Goal: Check status: Check status

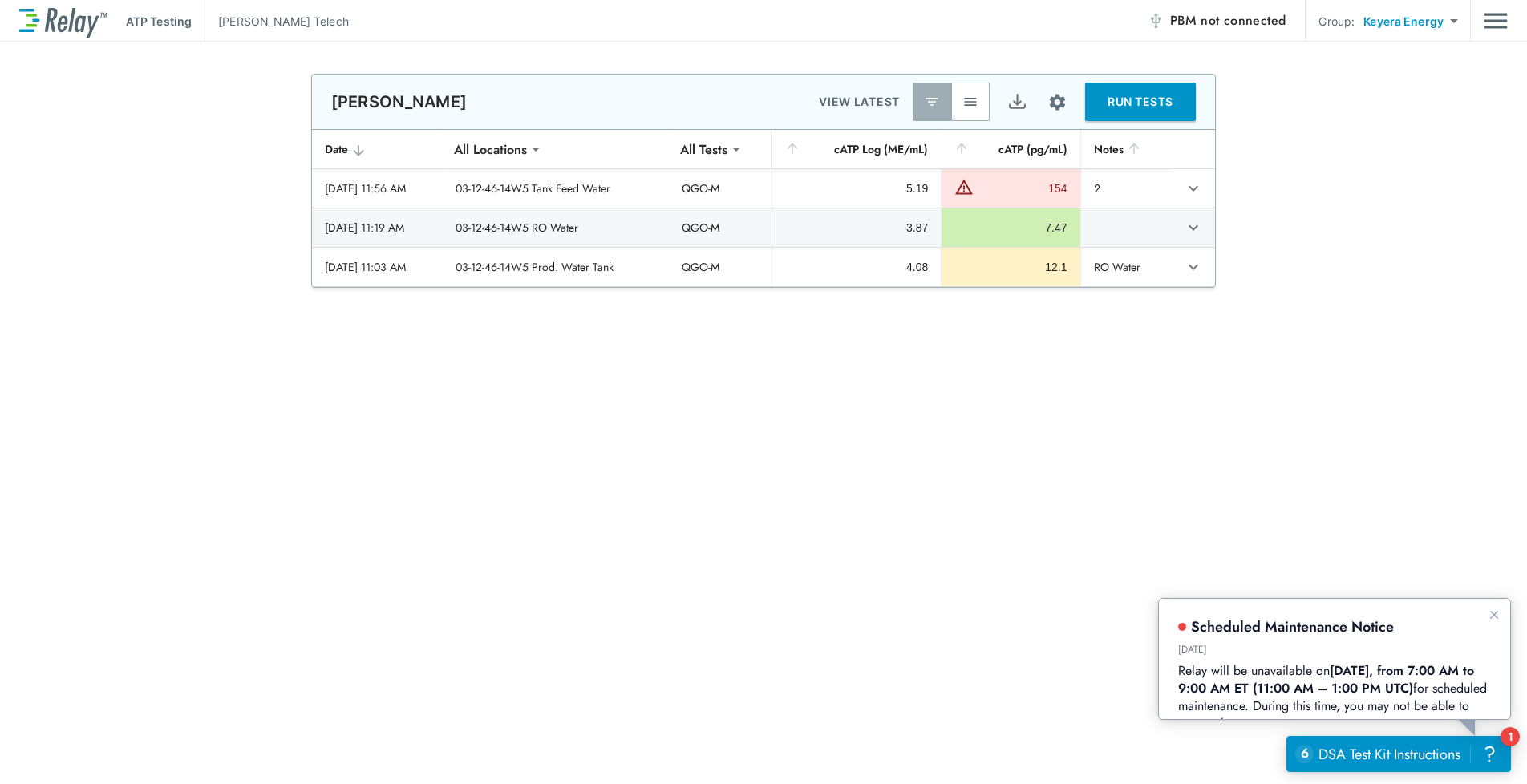
click at [963, 100] on img "button" at bounding box center [970, 101] width 16 height 16
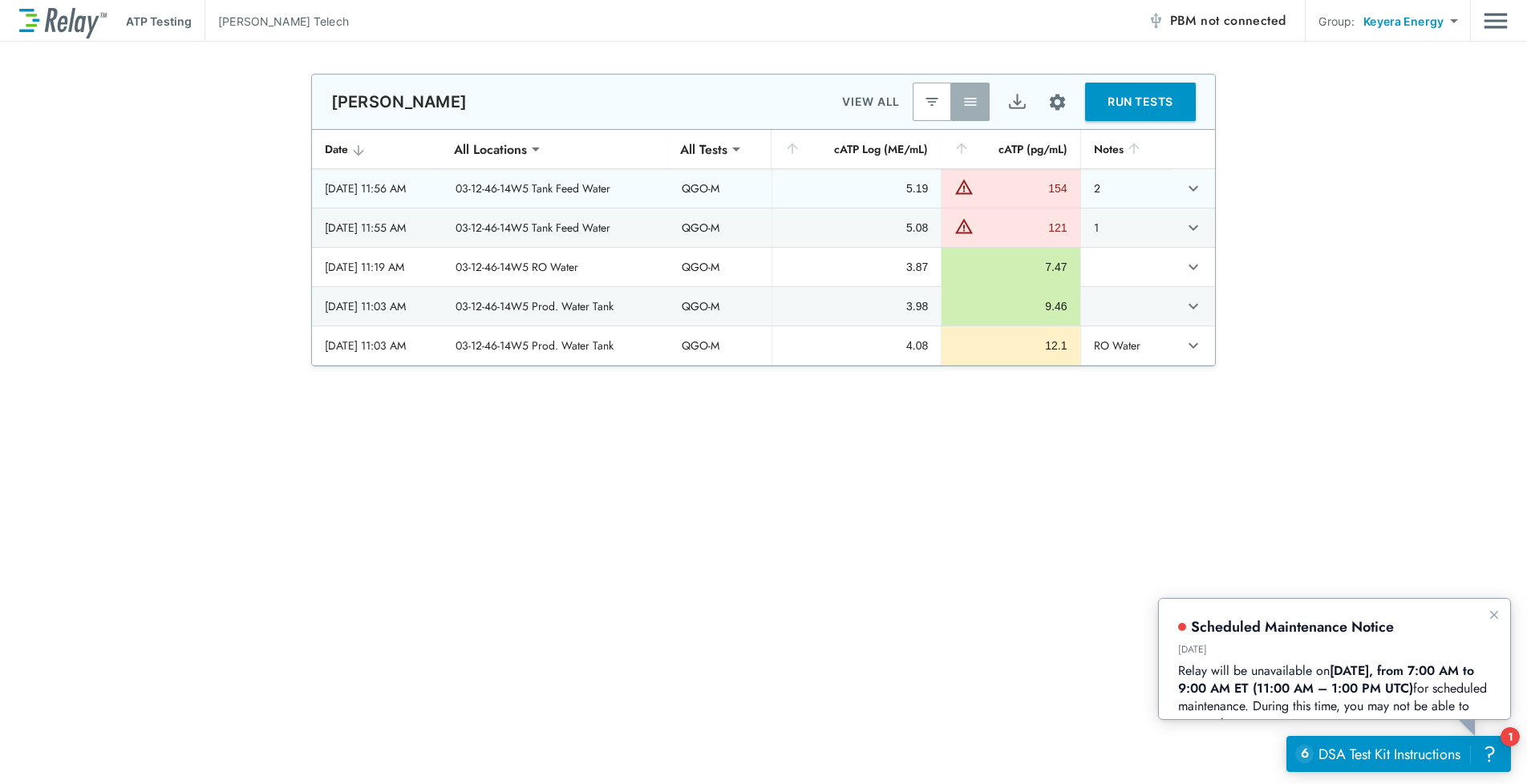
click at [1190, 192] on icon "expand row" at bounding box center [1193, 188] width 19 height 19
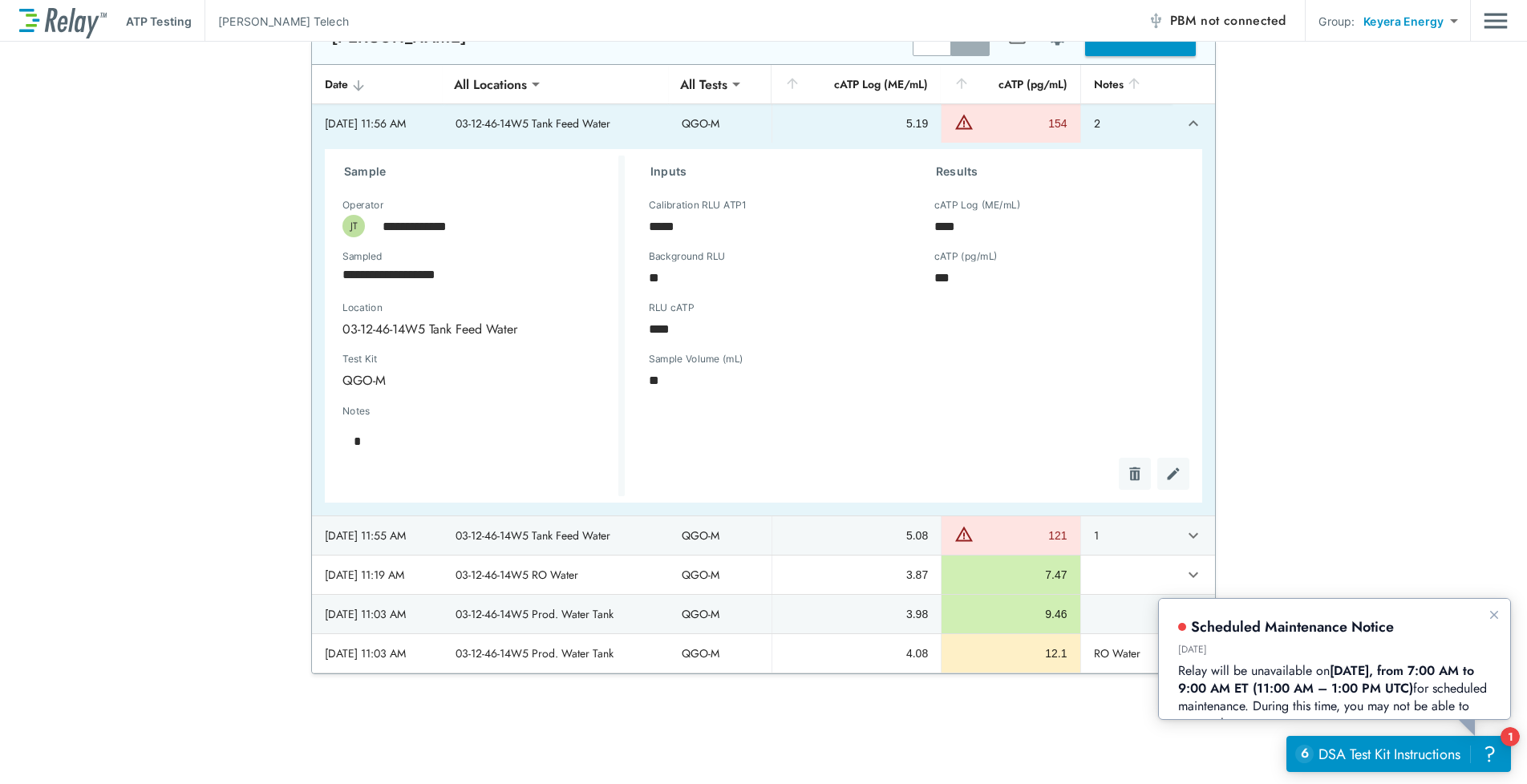
scroll to position [401, 0]
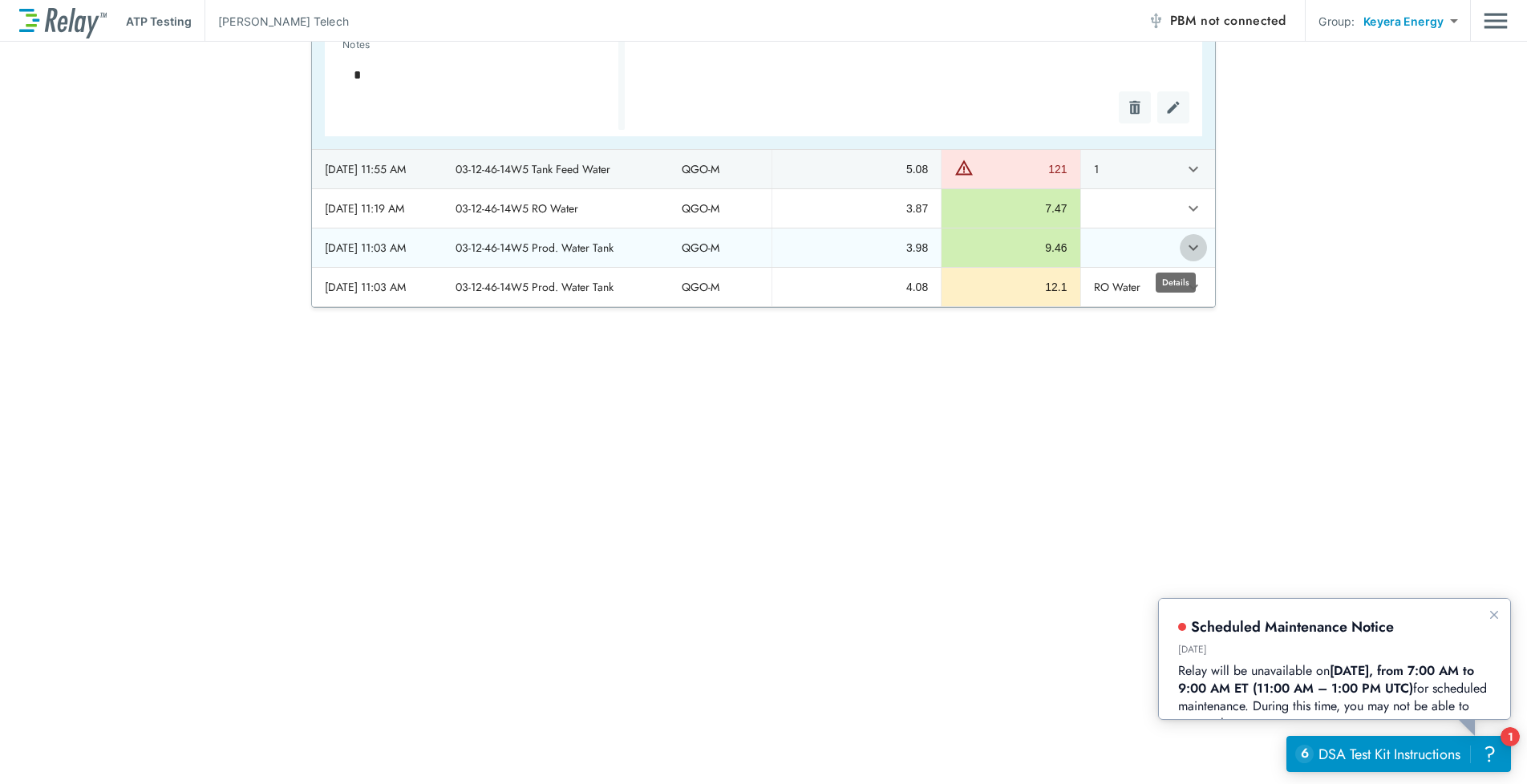
click at [1184, 251] on icon "expand row" at bounding box center [1193, 248] width 19 height 19
type textarea "*"
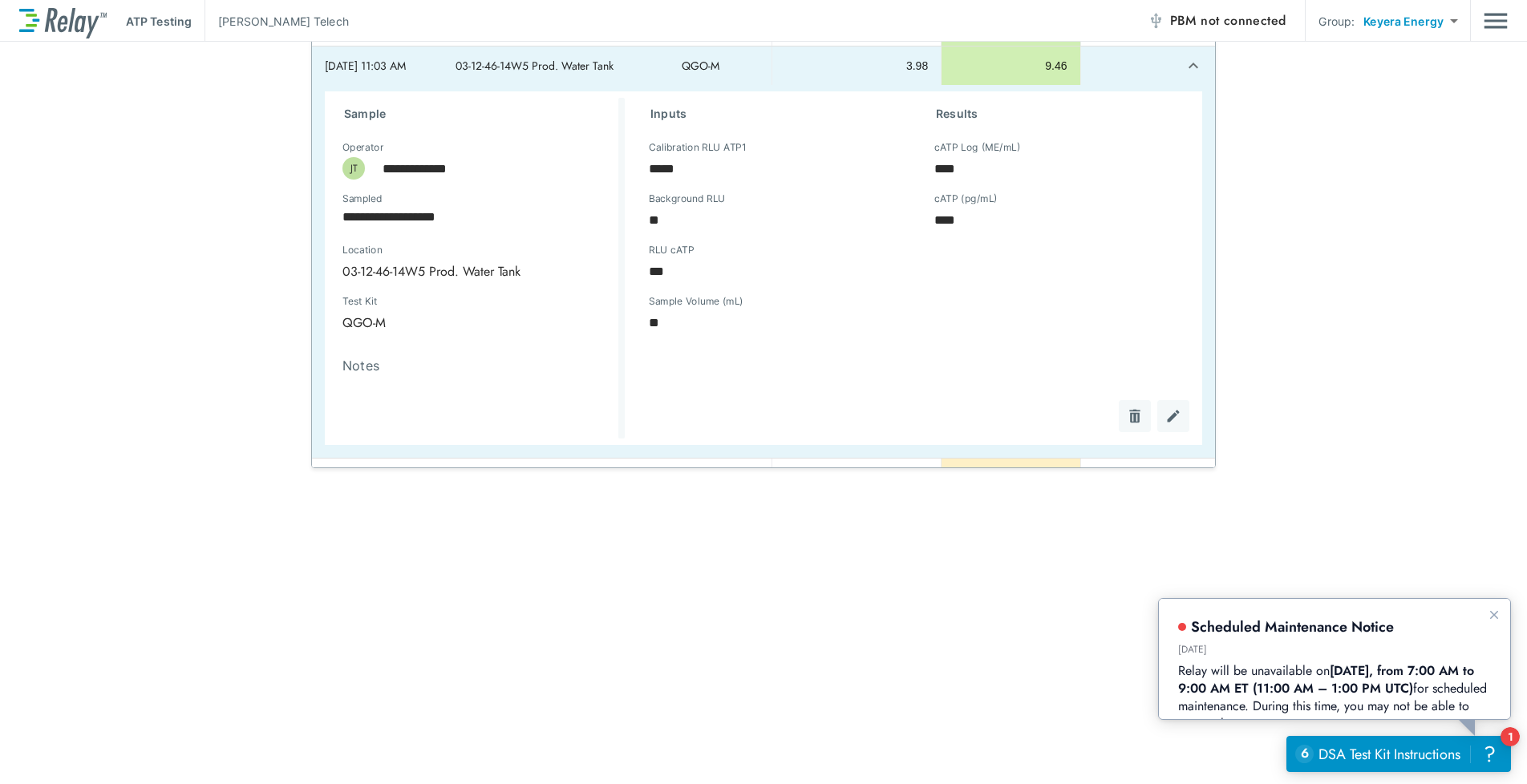
scroll to position [0, 0]
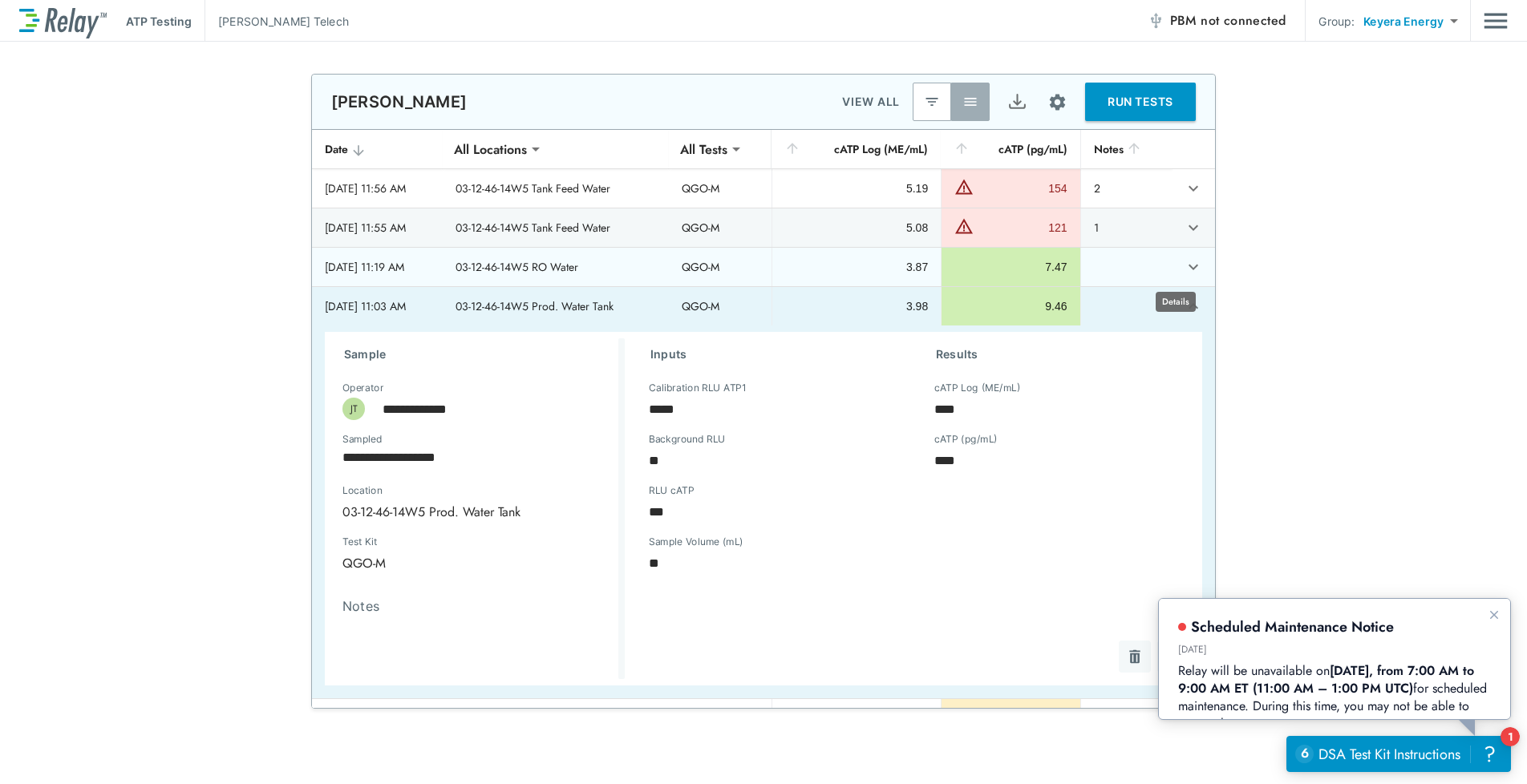
click at [1189, 269] on icon "expand row" at bounding box center [1193, 267] width 9 height 6
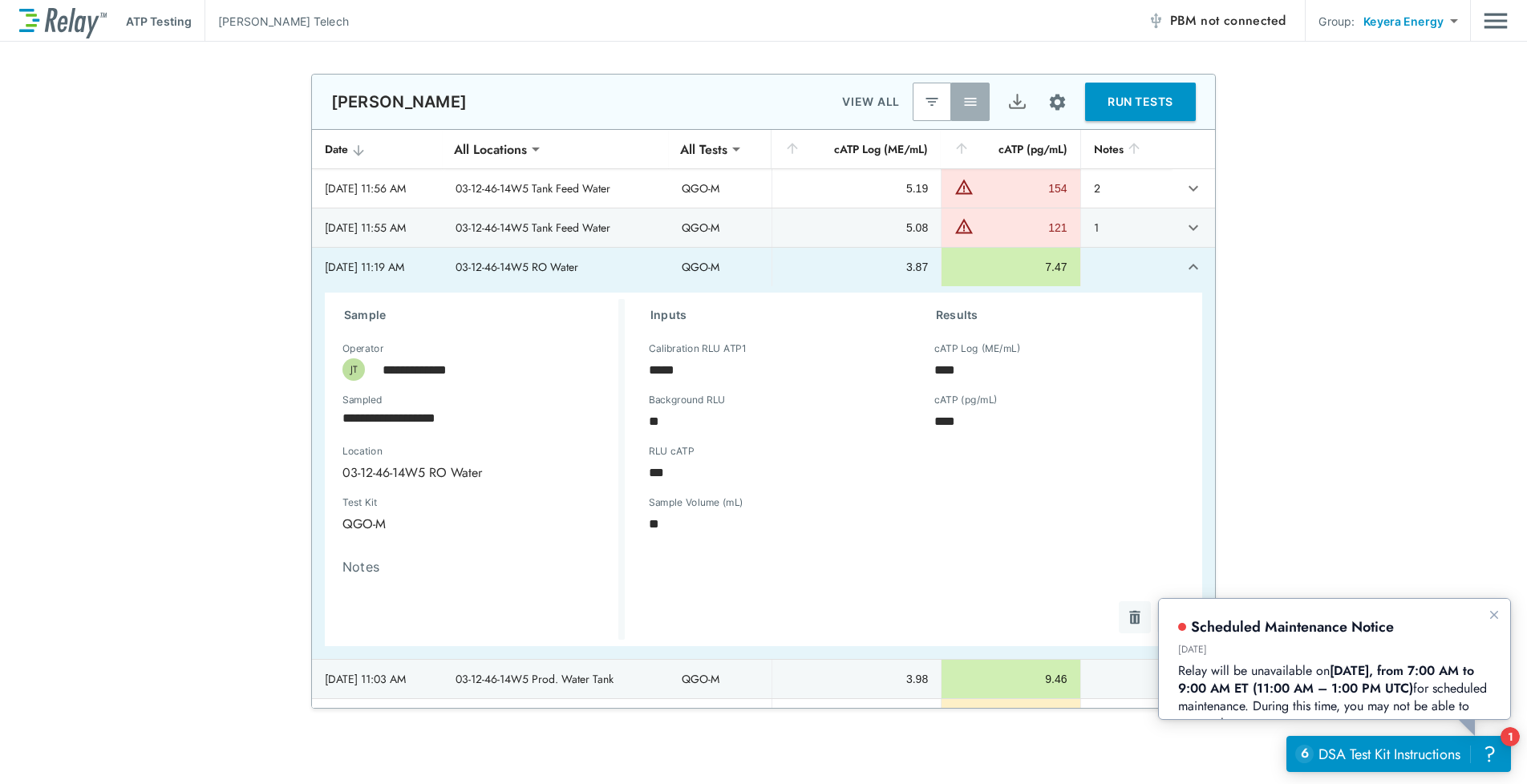
scroll to position [161, 0]
